Goal: Information Seeking & Learning: Learn about a topic

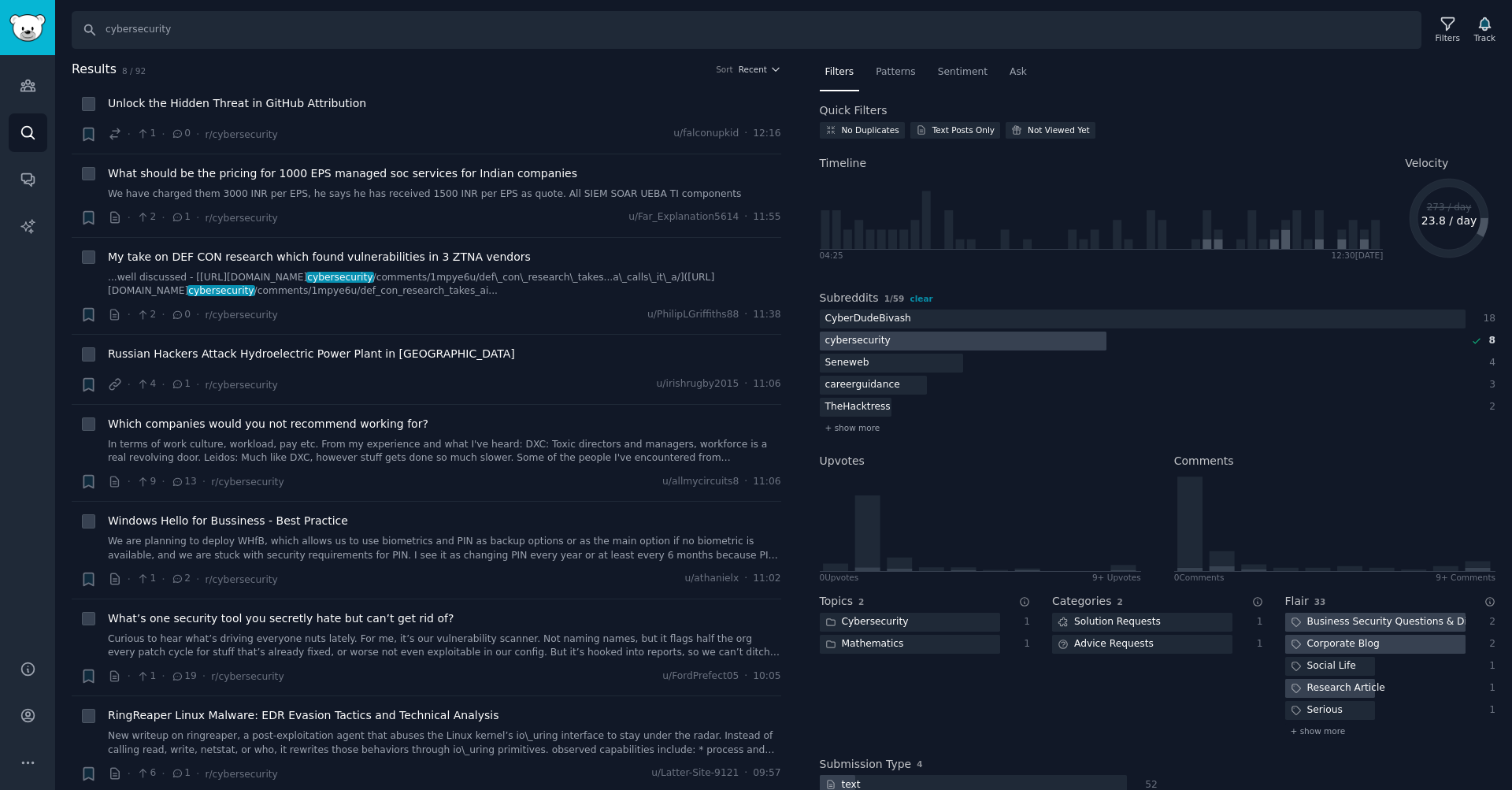
scroll to position [87, 0]
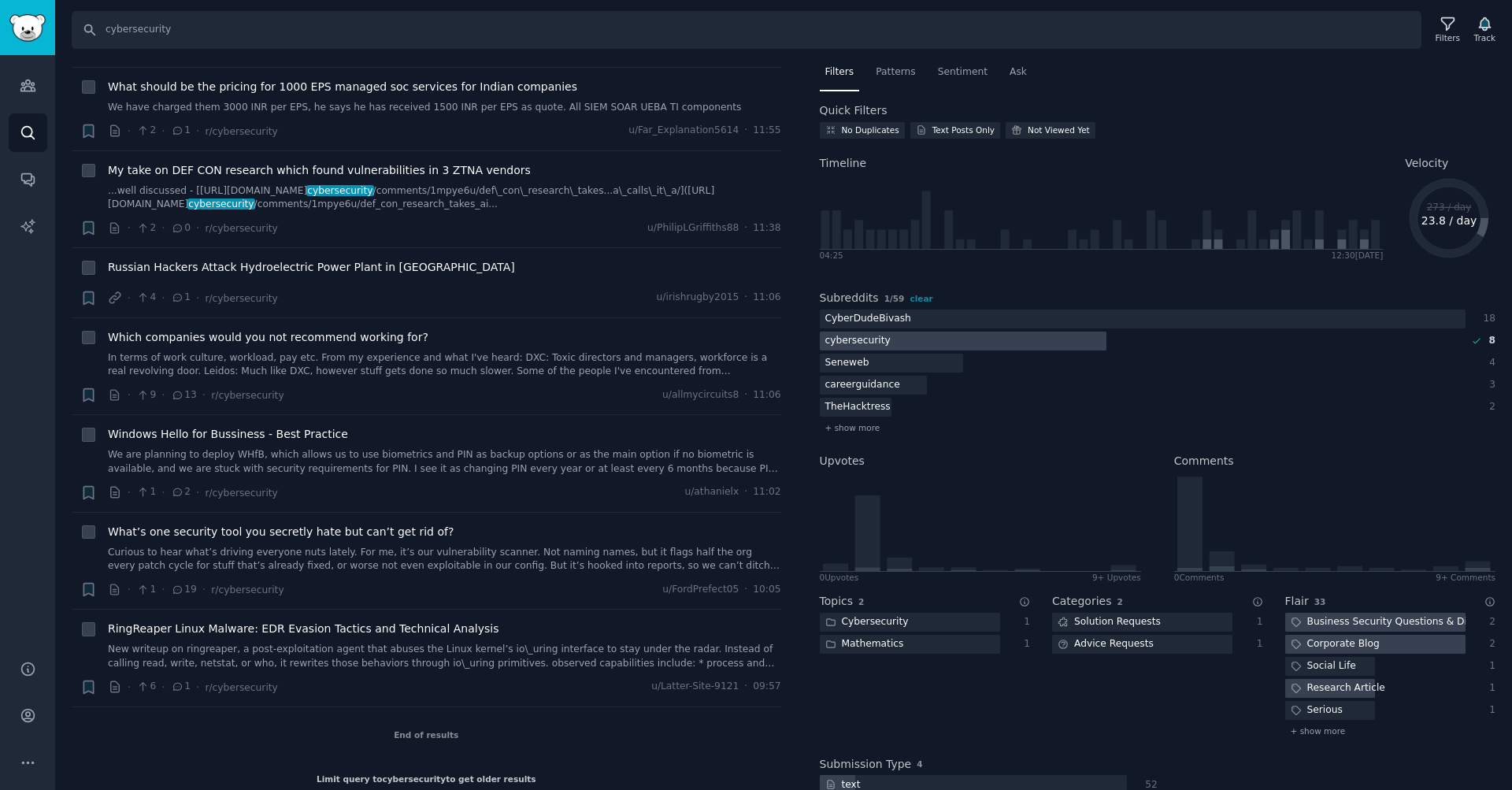
click at [16, 17] on img "Sidebar" at bounding box center [28, 28] width 36 height 28
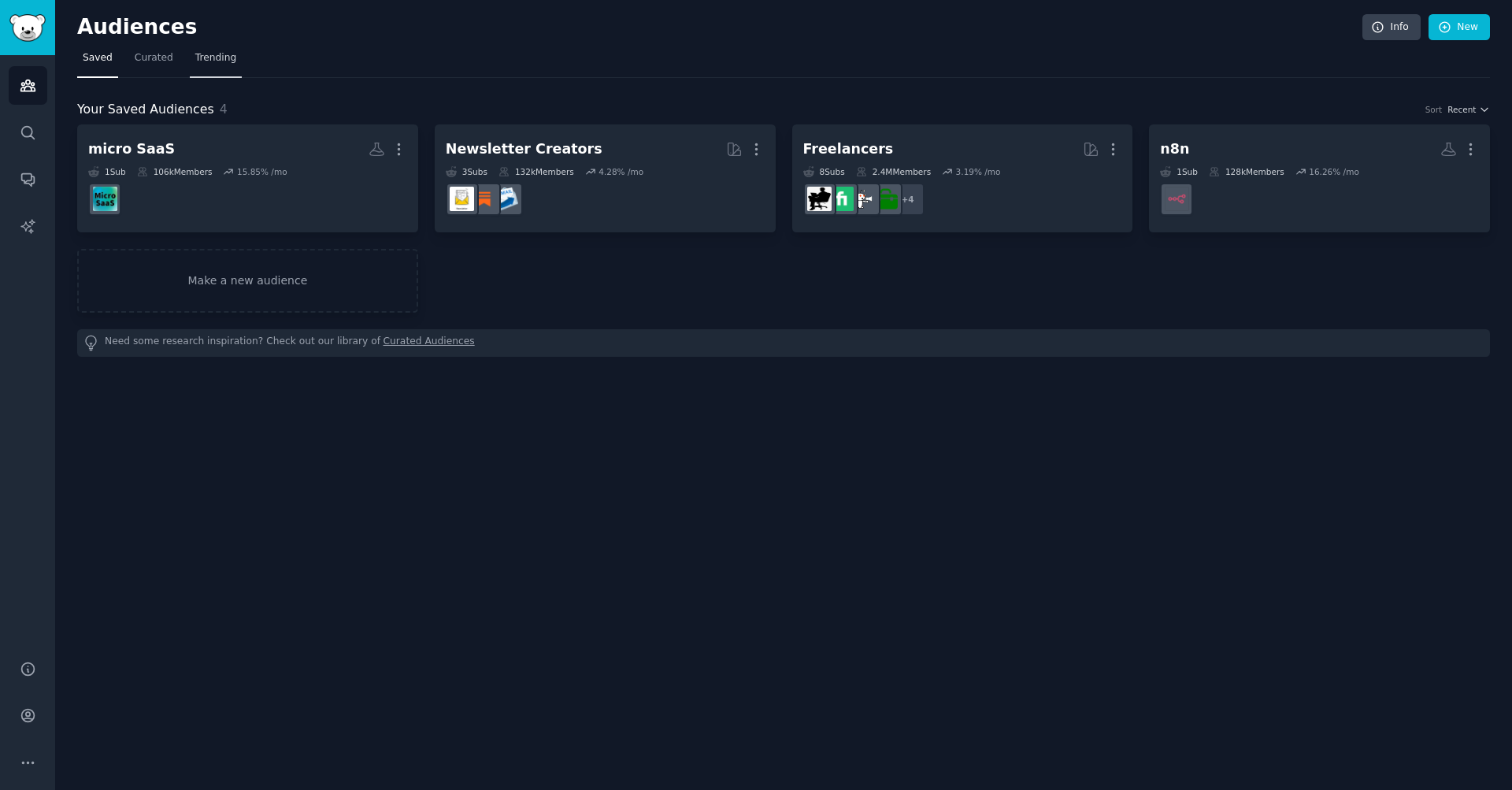
click at [221, 56] on span "Trending" at bounding box center [216, 58] width 41 height 14
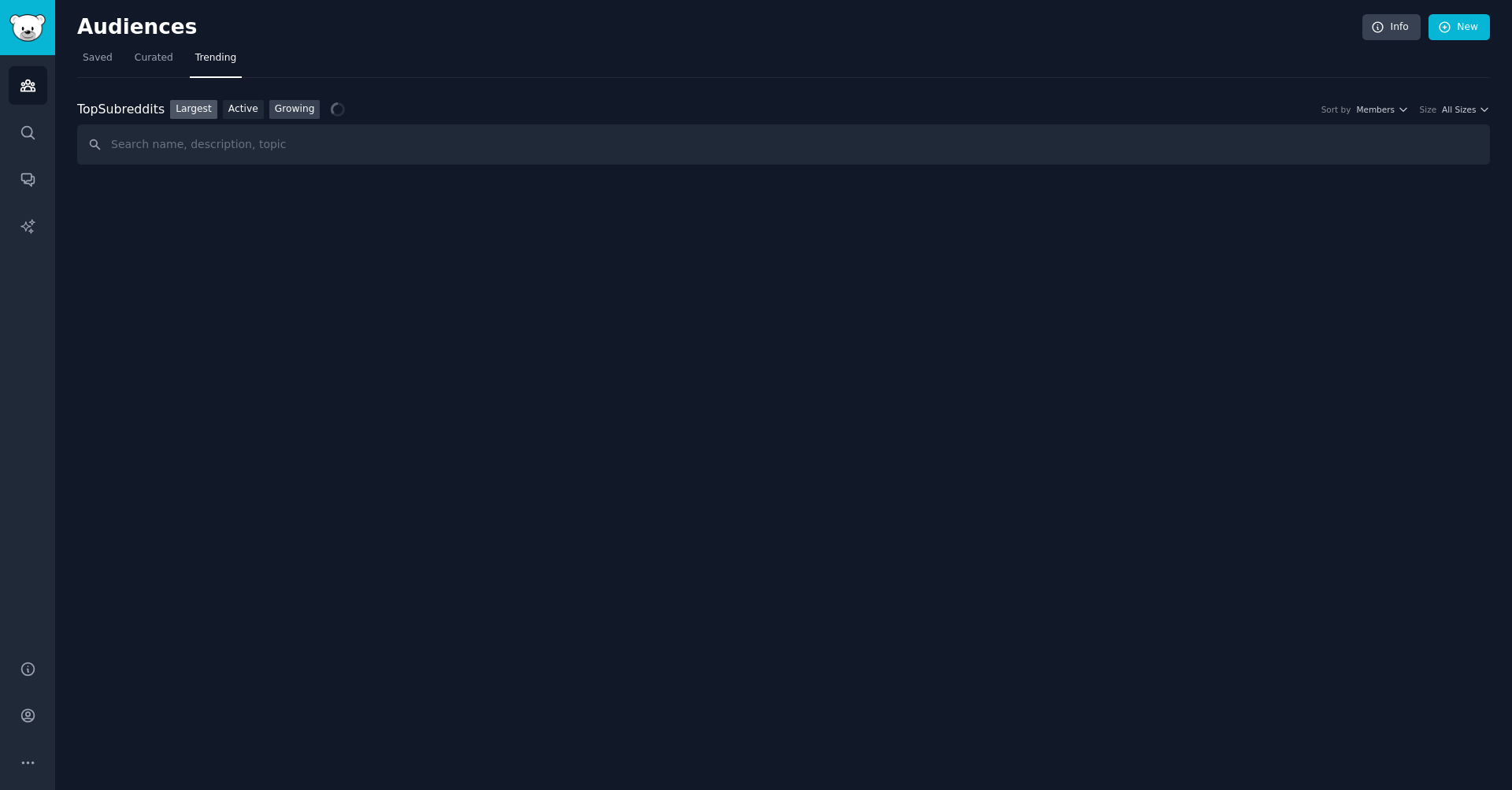
click at [286, 111] on link "Growing" at bounding box center [295, 110] width 52 height 20
click at [1397, 106] on icon "button" at bounding box center [1402, 109] width 11 height 11
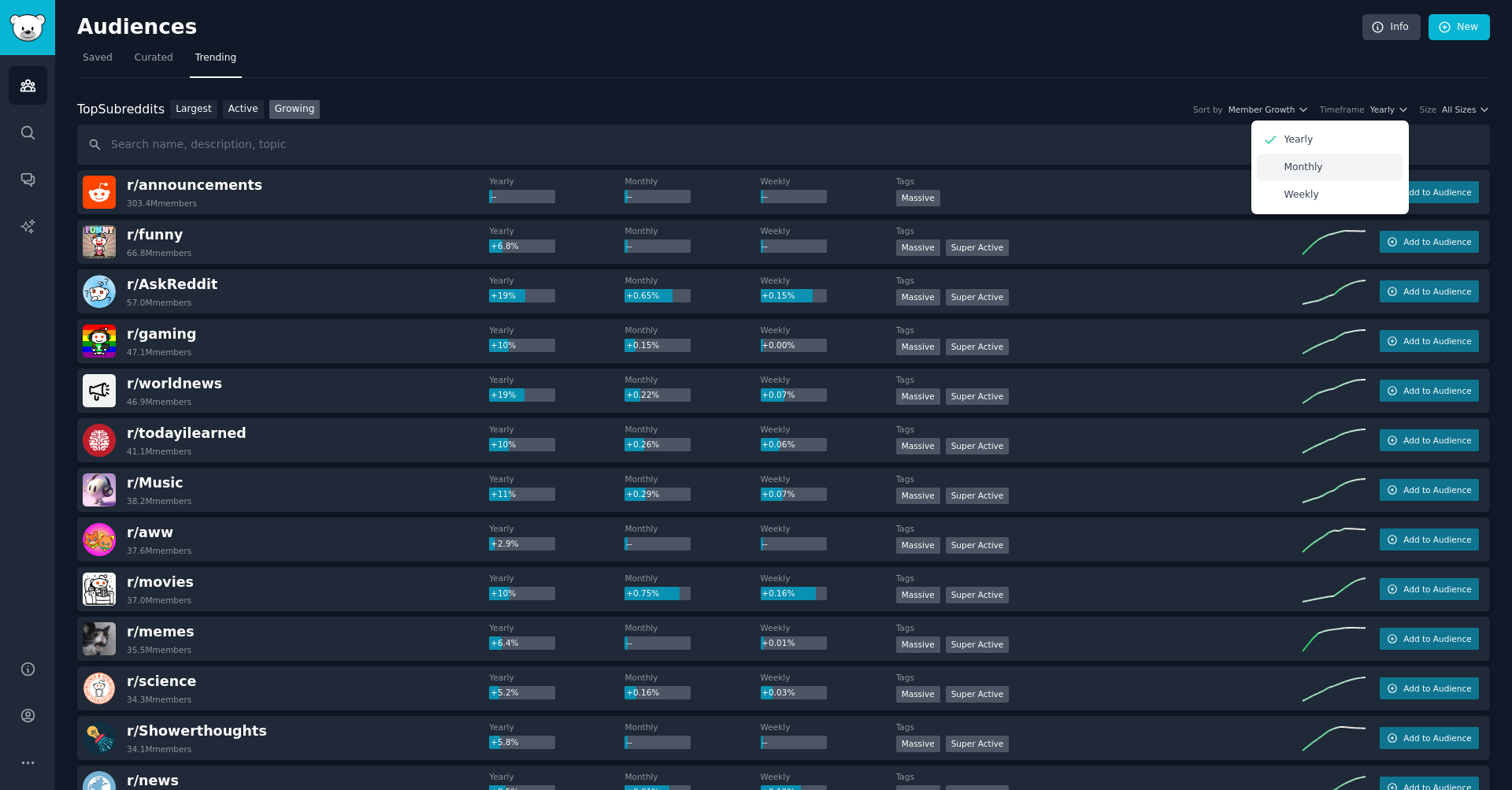
click at [1290, 164] on p "Monthly" at bounding box center [1303, 167] width 38 height 14
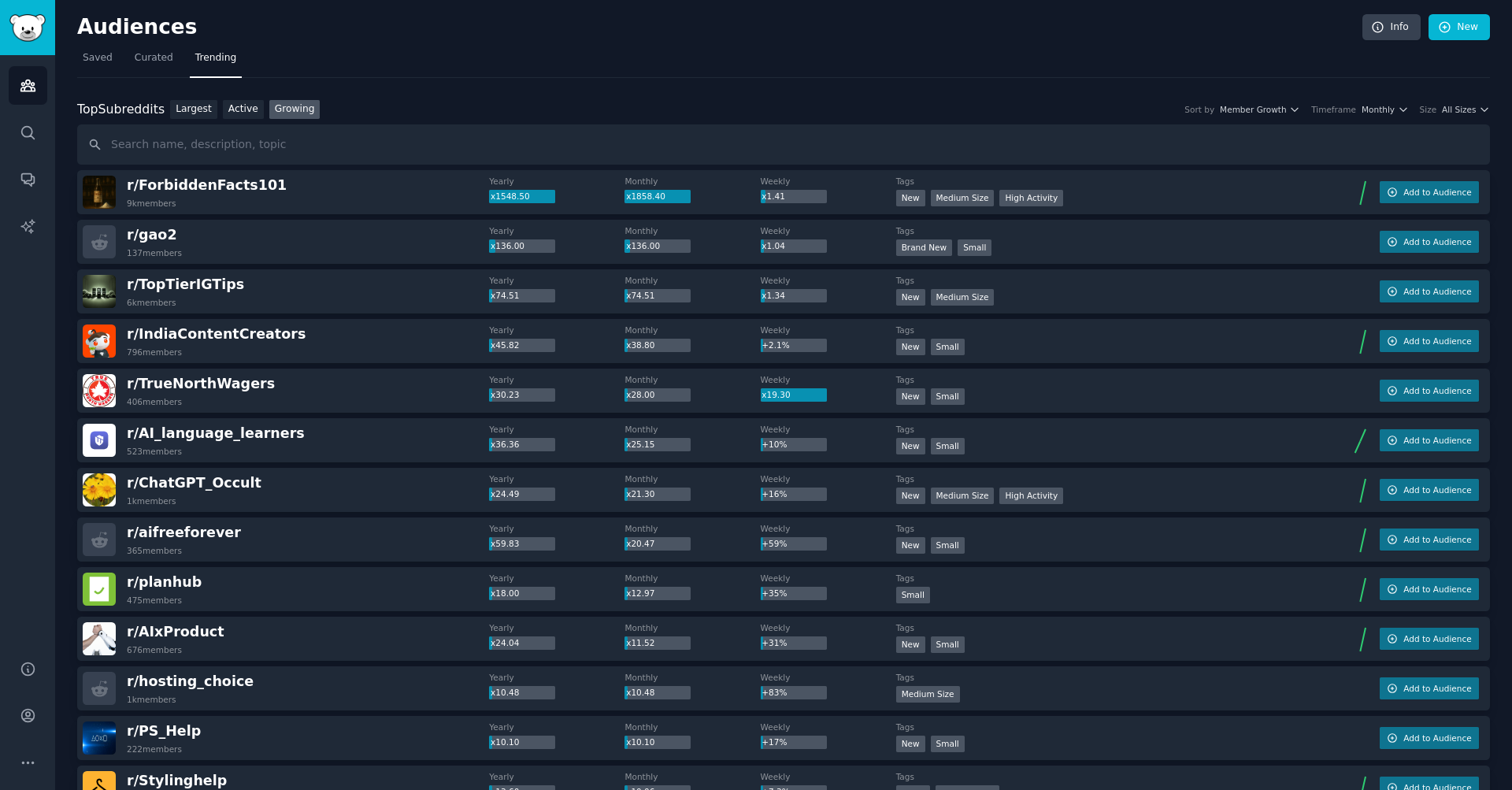
click at [1456, 115] on div "Top Subreddits Top Subreddits Largest Active Growing Sort by Member Growth Time…" at bounding box center [783, 110] width 1413 height 20
click at [1457, 106] on span "All Sizes" at bounding box center [1458, 109] width 34 height 11
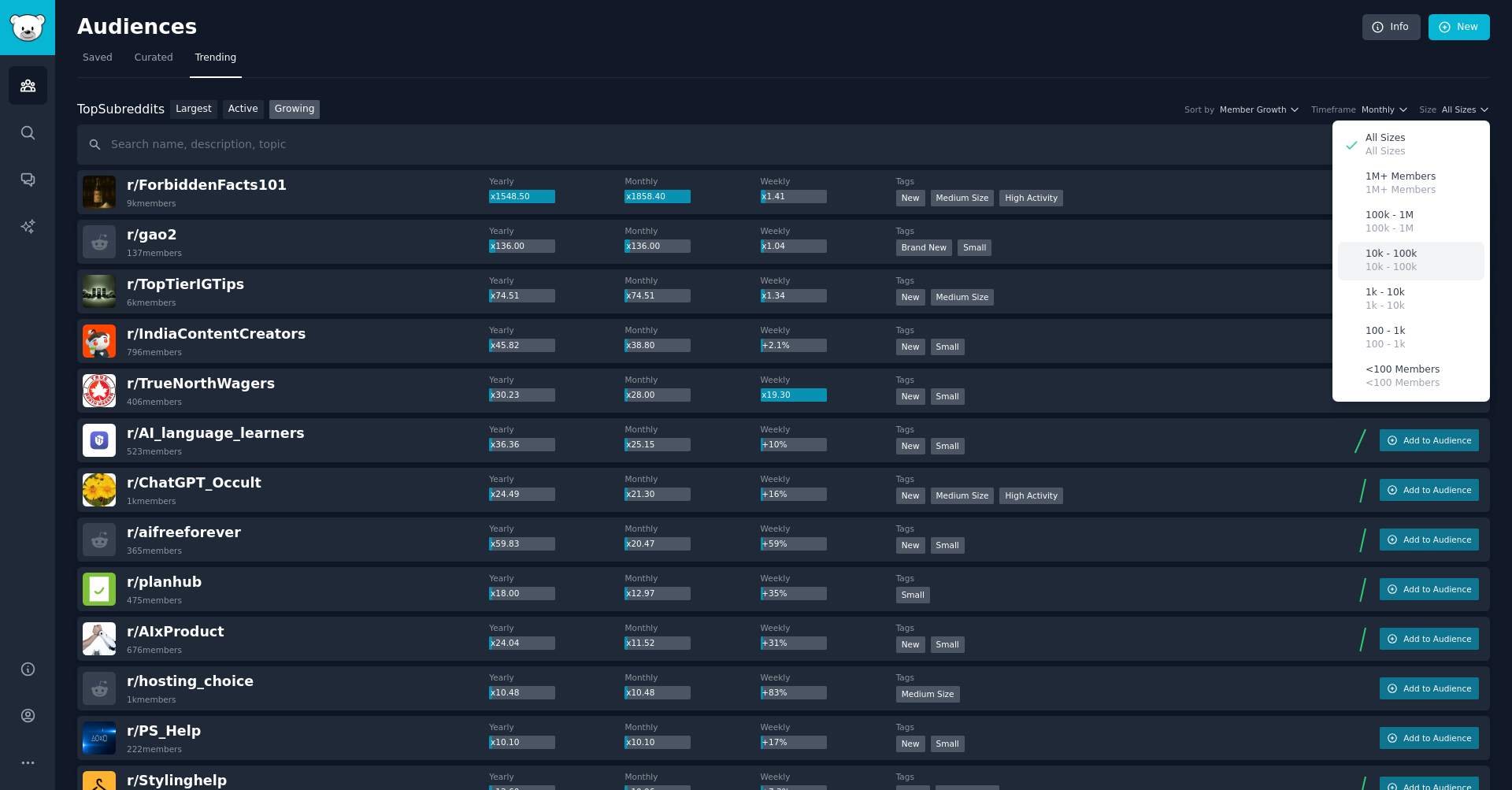
click at [1387, 262] on p "10k - 100k" at bounding box center [1391, 268] width 52 height 14
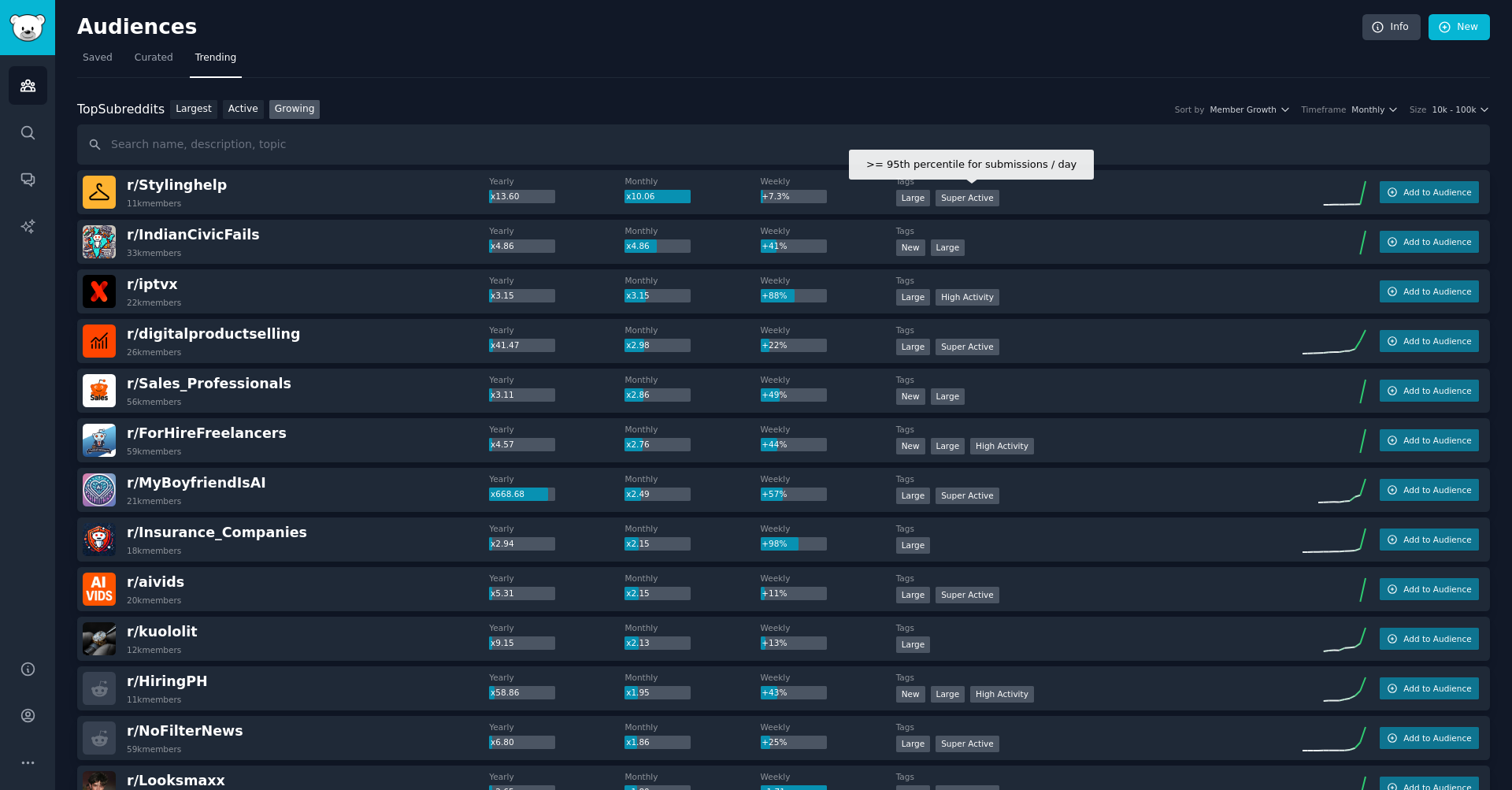
click at [965, 198] on div "Super Active" at bounding box center [967, 198] width 64 height 16
